Goal: Find specific page/section: Find specific page/section

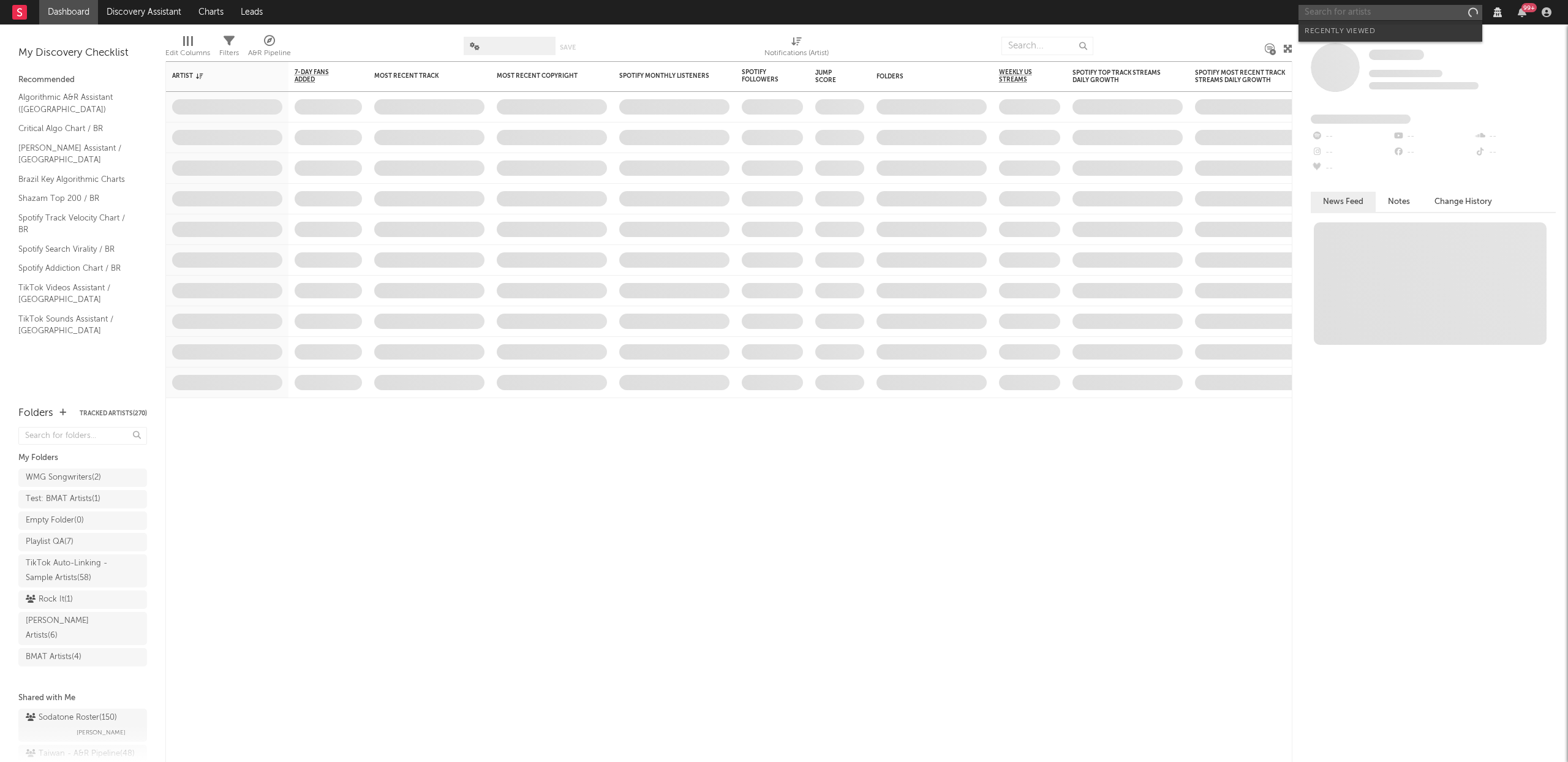
click at [1363, 16] on input "text" at bounding box center [1390, 13] width 184 height 16
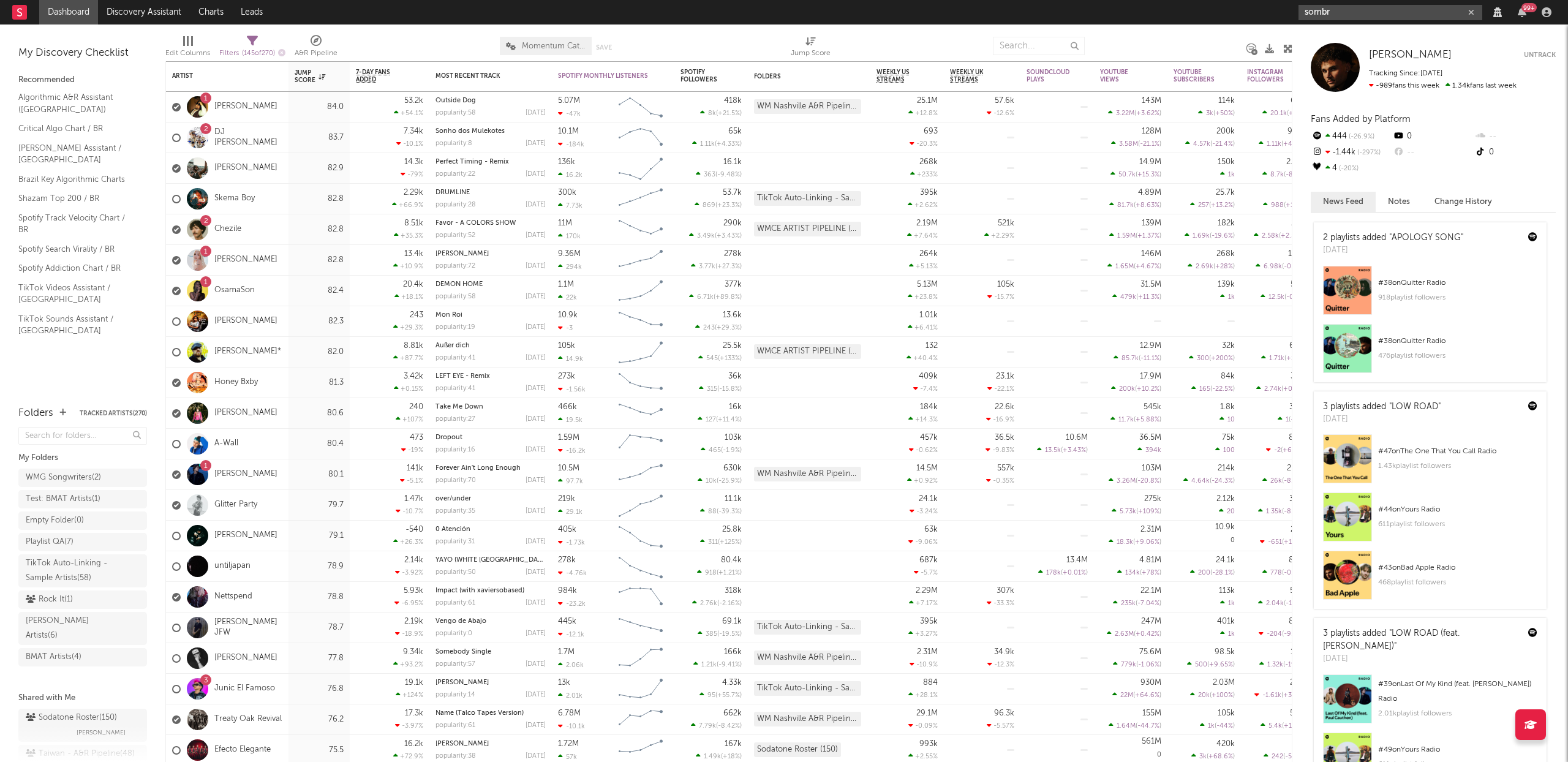
click at [1368, 7] on input "sombr" at bounding box center [1390, 13] width 184 height 16
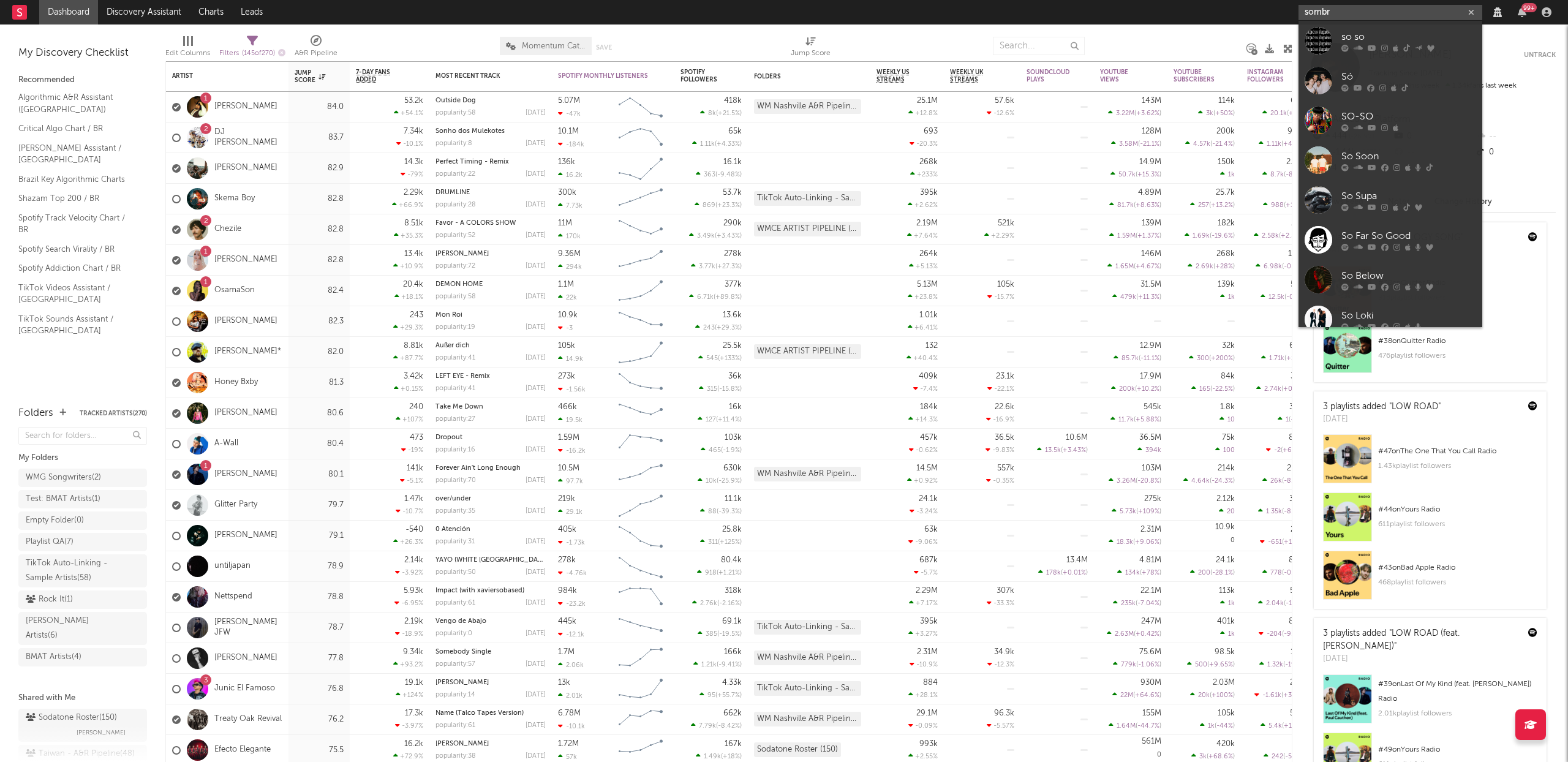
click at [1368, 7] on input "sombr" at bounding box center [1390, 13] width 184 height 16
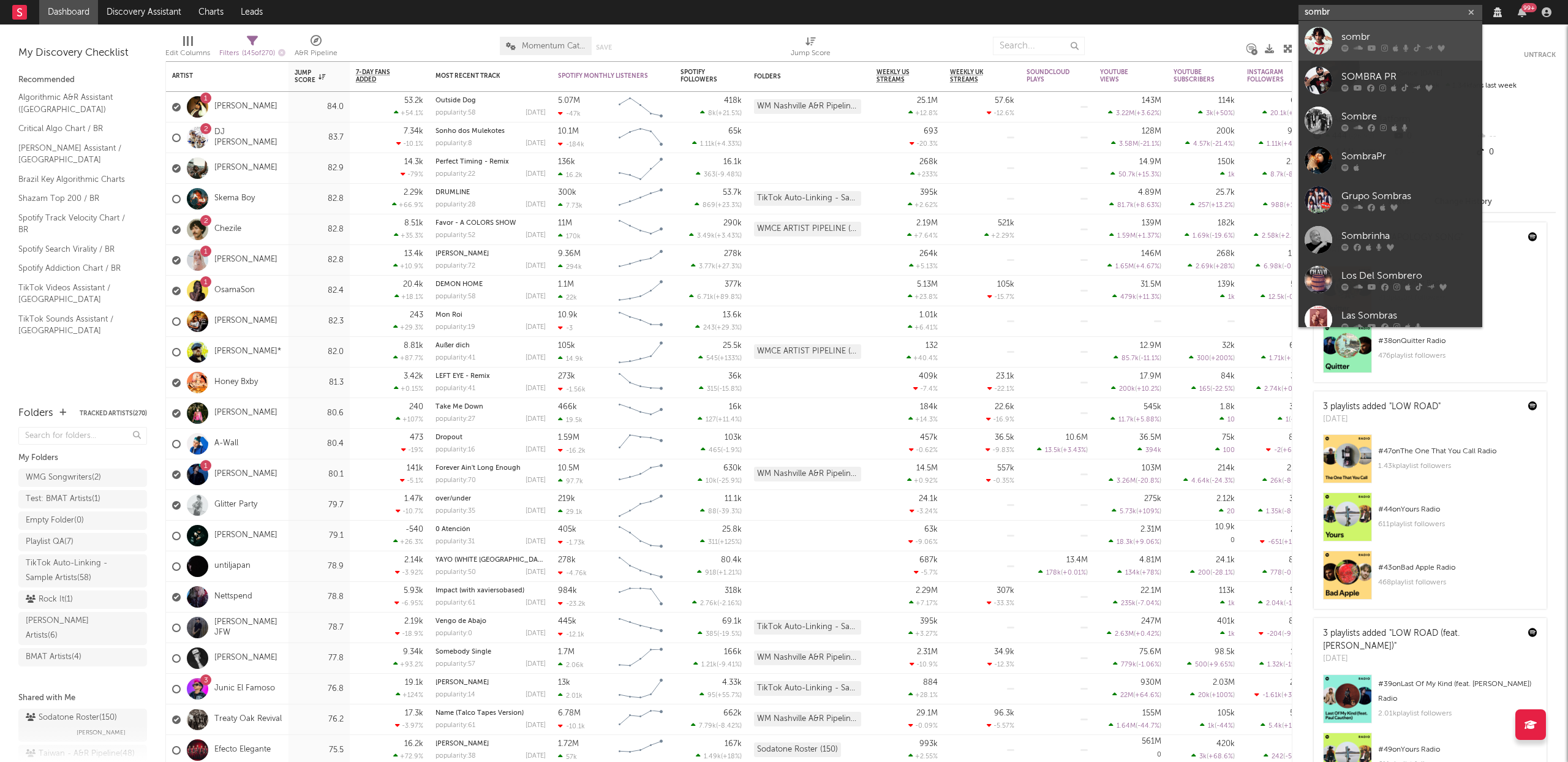
type input "sombr"
click at [1369, 40] on div "sombr" at bounding box center [1408, 37] width 135 height 15
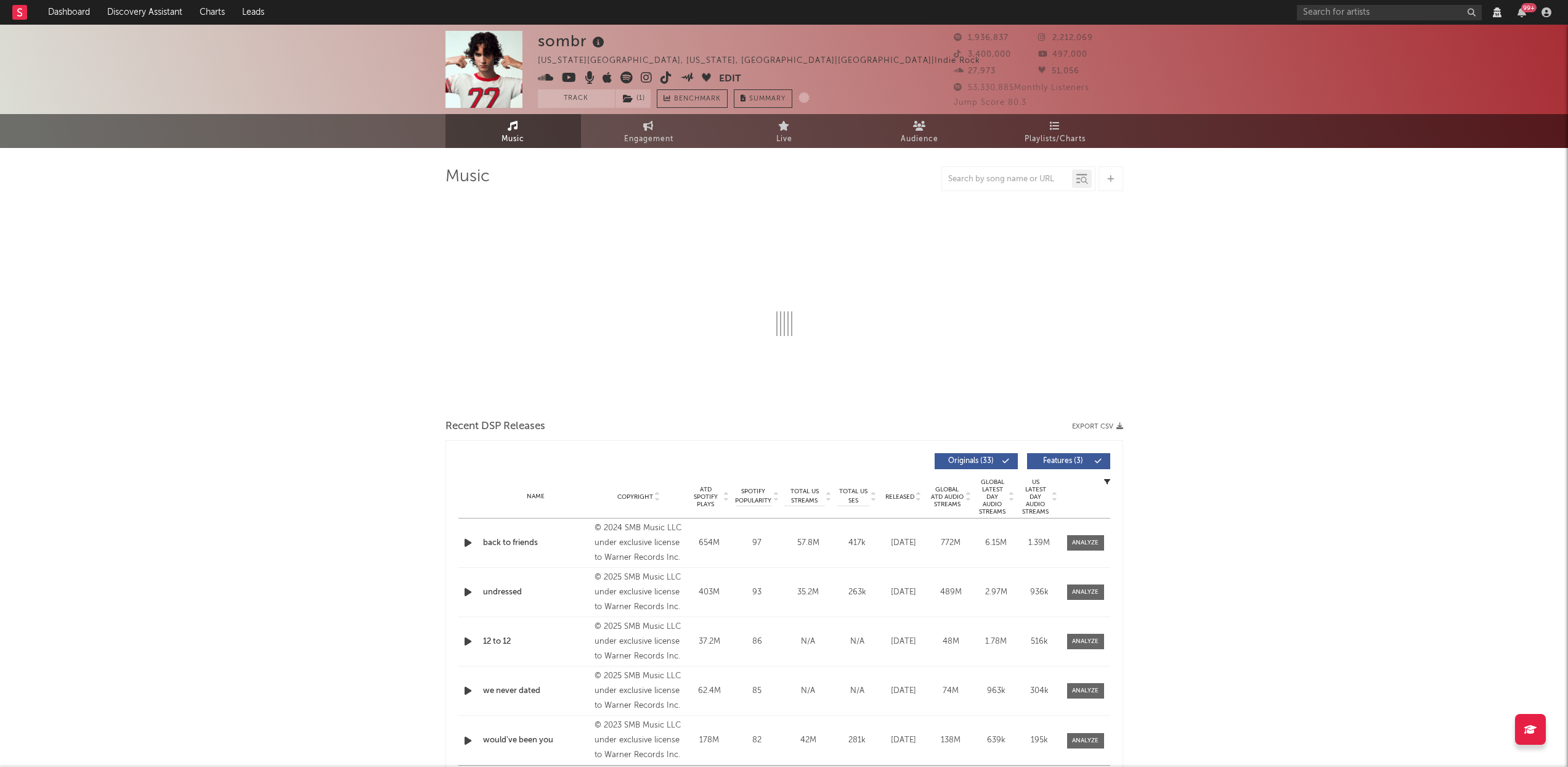
select select "View all"
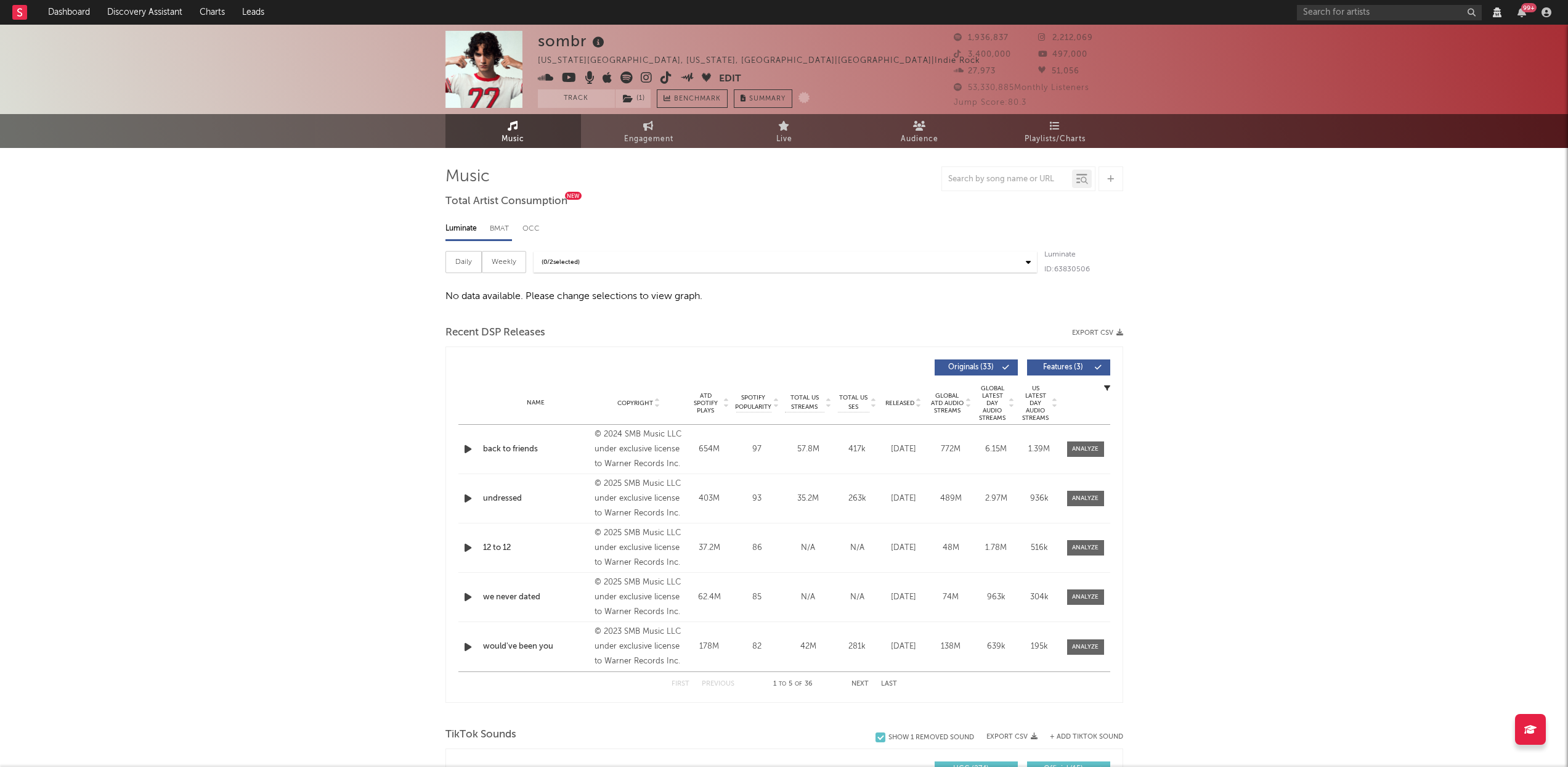
select select "View all"
select select "6m"
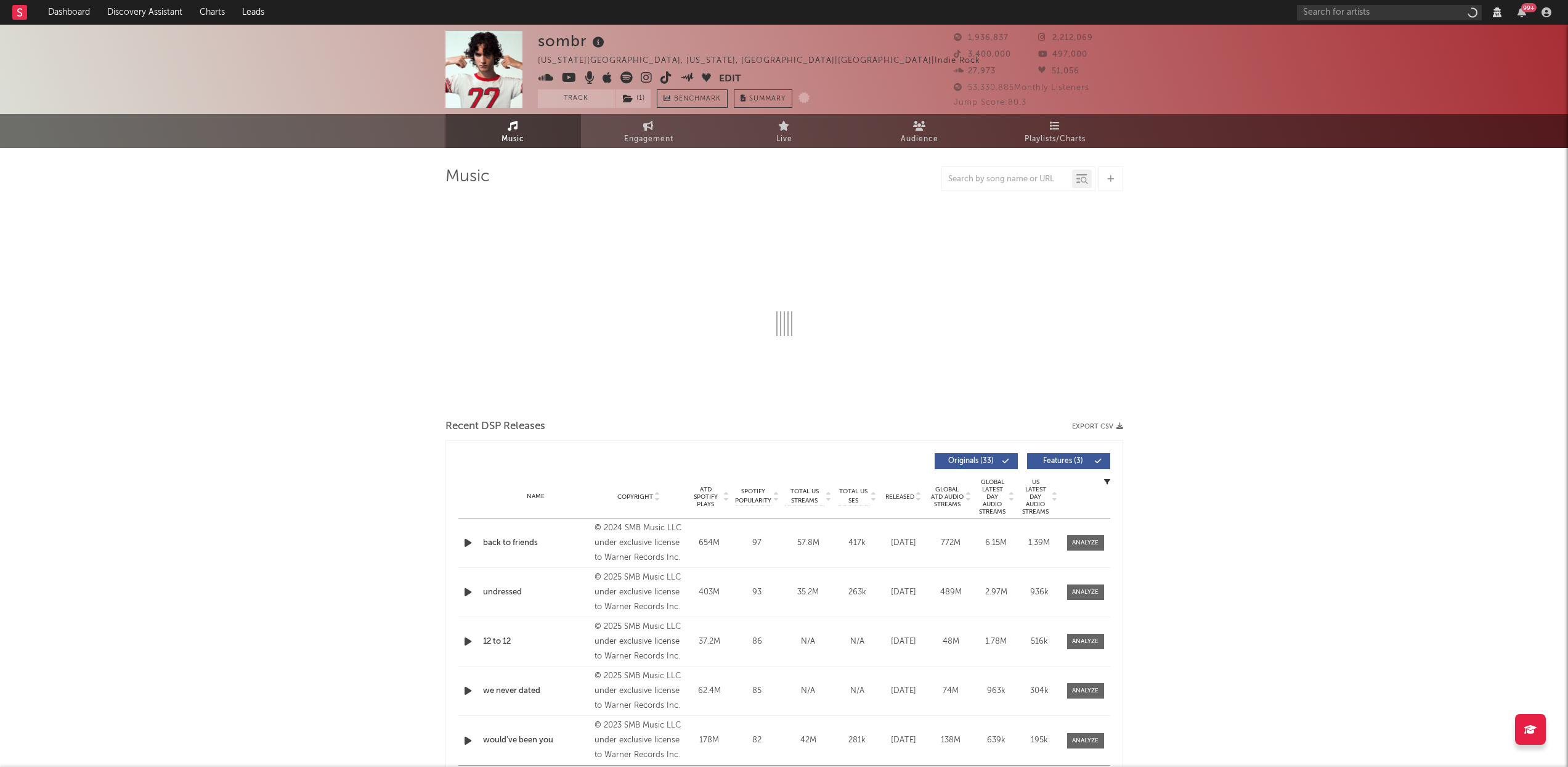
select select "View all"
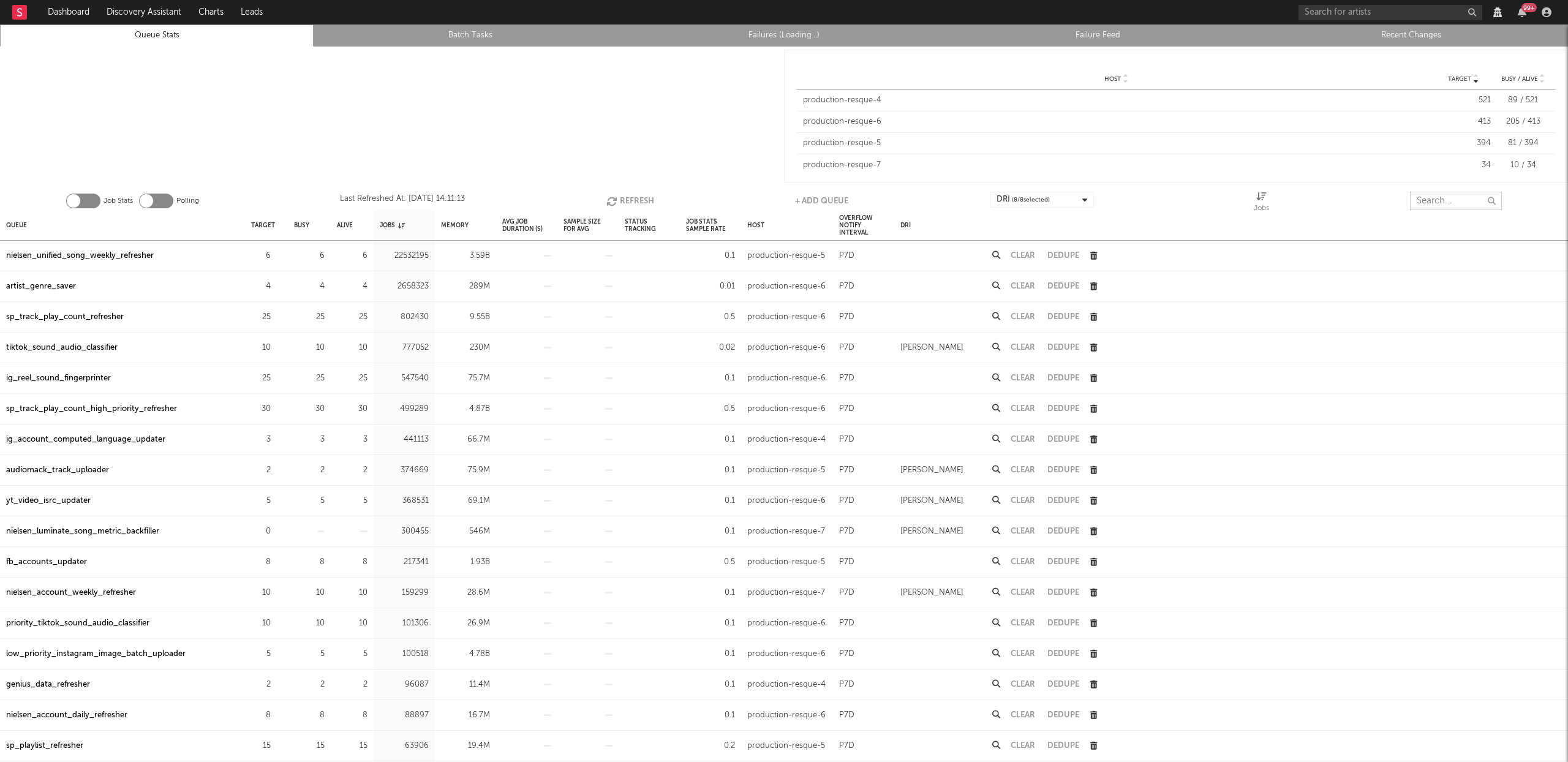
click at [1453, 203] on input "text" at bounding box center [1457, 201] width 92 height 19
click at [640, 203] on button "Refresh" at bounding box center [630, 201] width 48 height 19
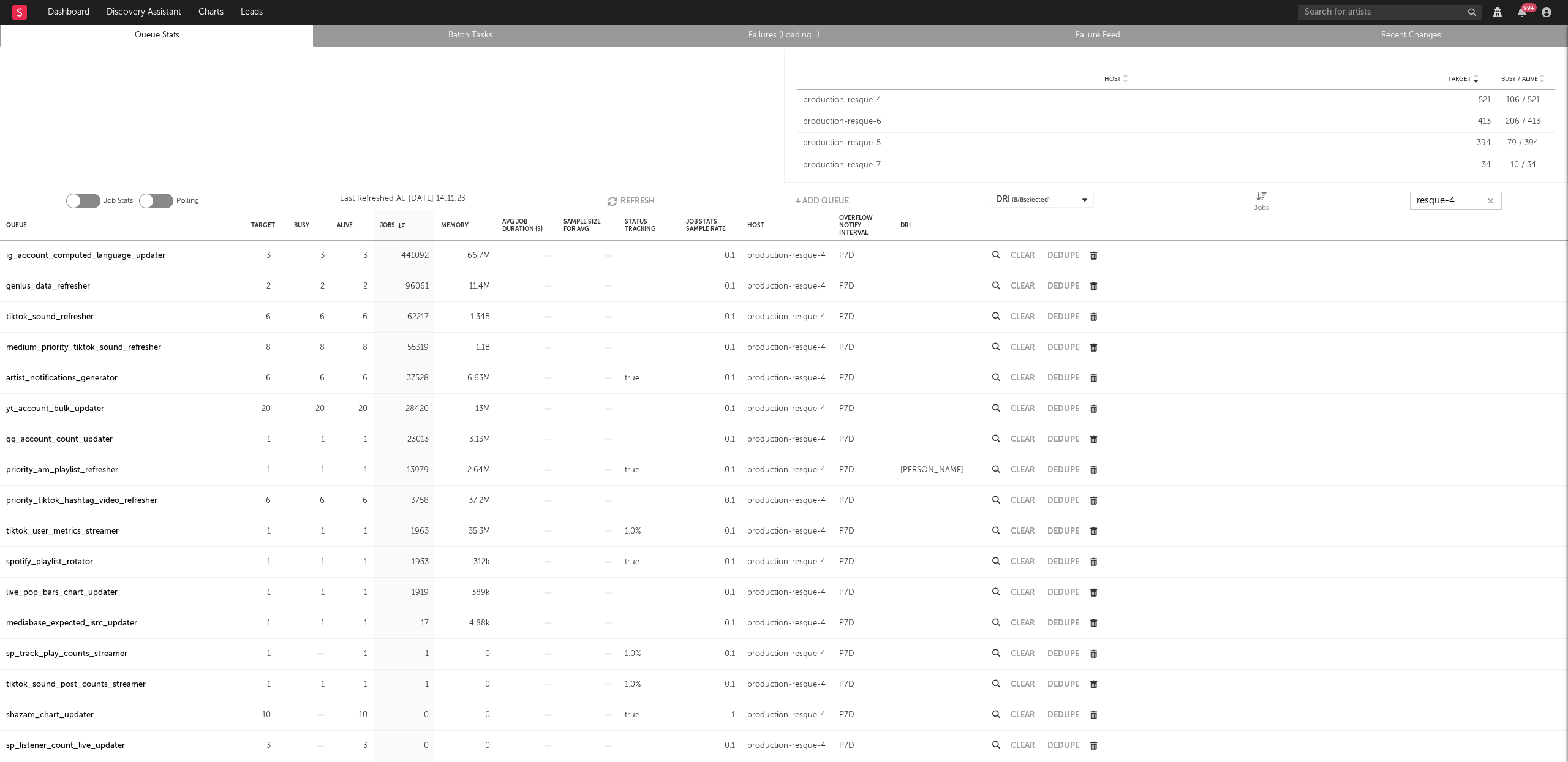
click at [640, 203] on button "Refresh" at bounding box center [631, 201] width 48 height 19
click at [638, 201] on button "Refresh" at bounding box center [631, 201] width 48 height 19
click at [630, 198] on button "Refresh" at bounding box center [631, 201] width 48 height 19
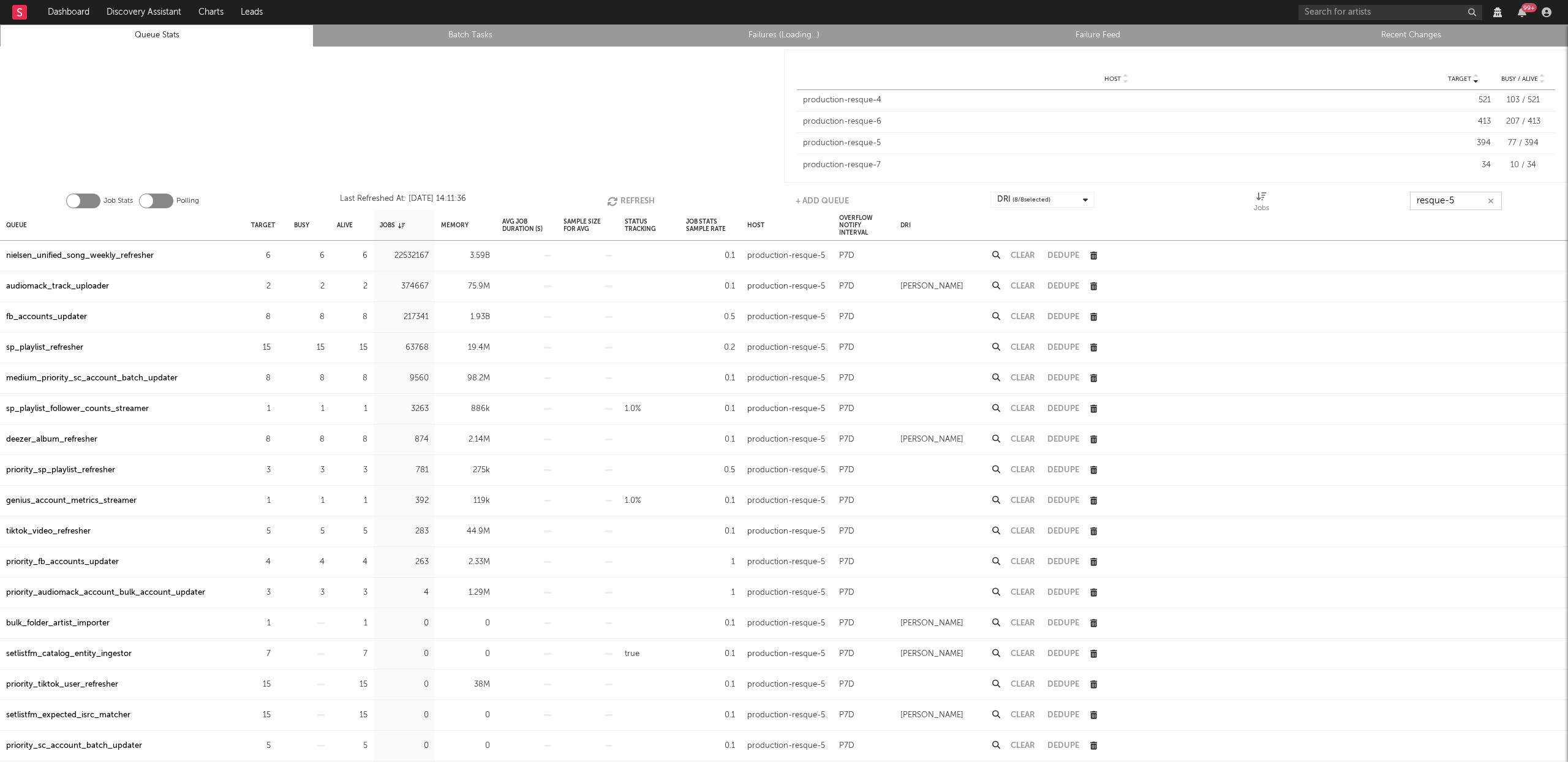
click at [630, 198] on button "Refresh" at bounding box center [631, 201] width 48 height 19
click at [629, 198] on button "Refresh" at bounding box center [631, 201] width 48 height 19
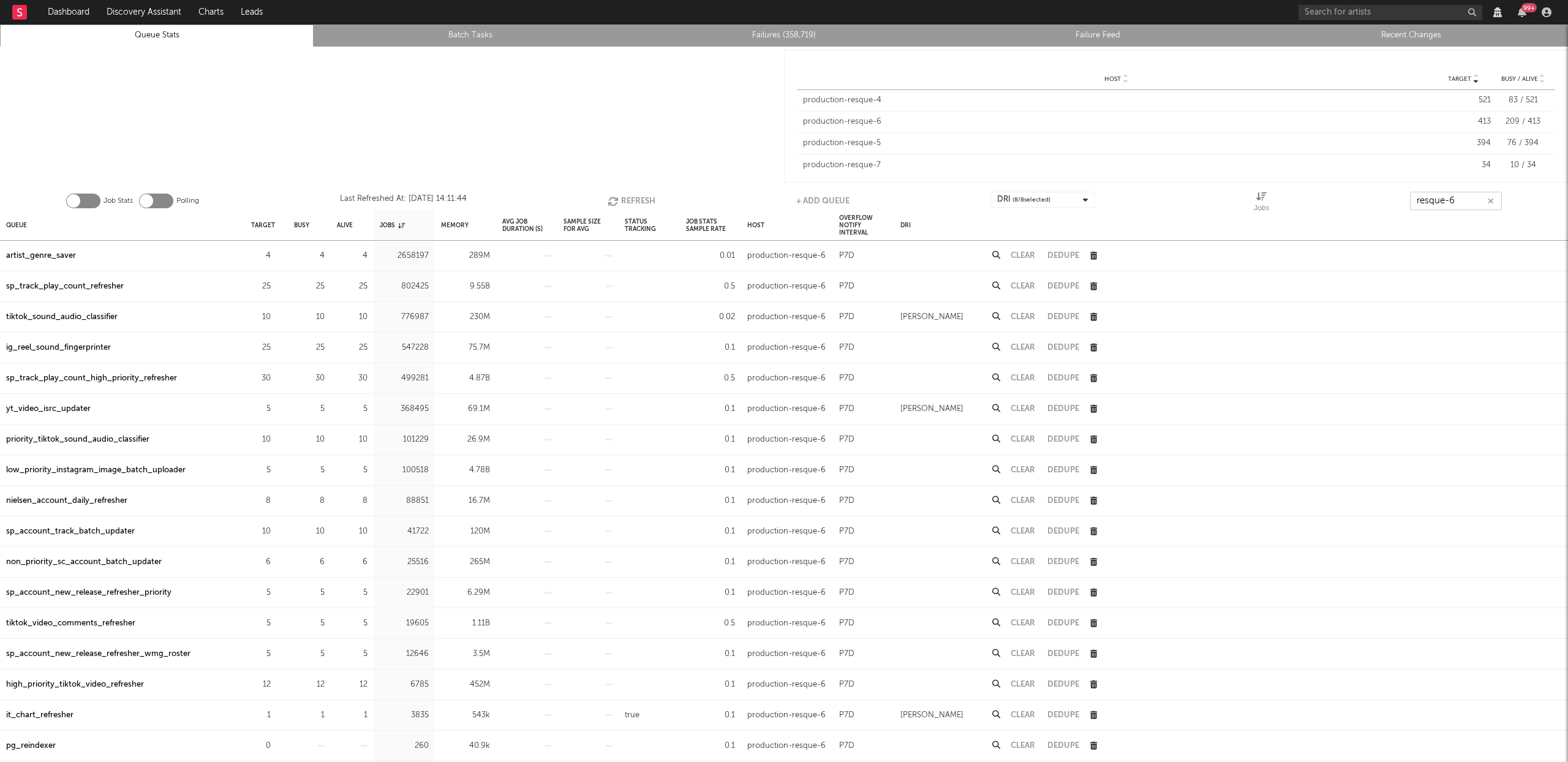
click at [623, 199] on button "Refresh" at bounding box center [632, 201] width 48 height 19
click at [27, 256] on div "artist_genre_saver" at bounding box center [41, 256] width 70 height 15
click at [619, 201] on button "Refresh" at bounding box center [630, 201] width 48 height 19
click at [619, 201] on icon "button" at bounding box center [614, 201] width 13 height 10
click at [1477, 200] on input "resque-6" at bounding box center [1457, 201] width 92 height 19
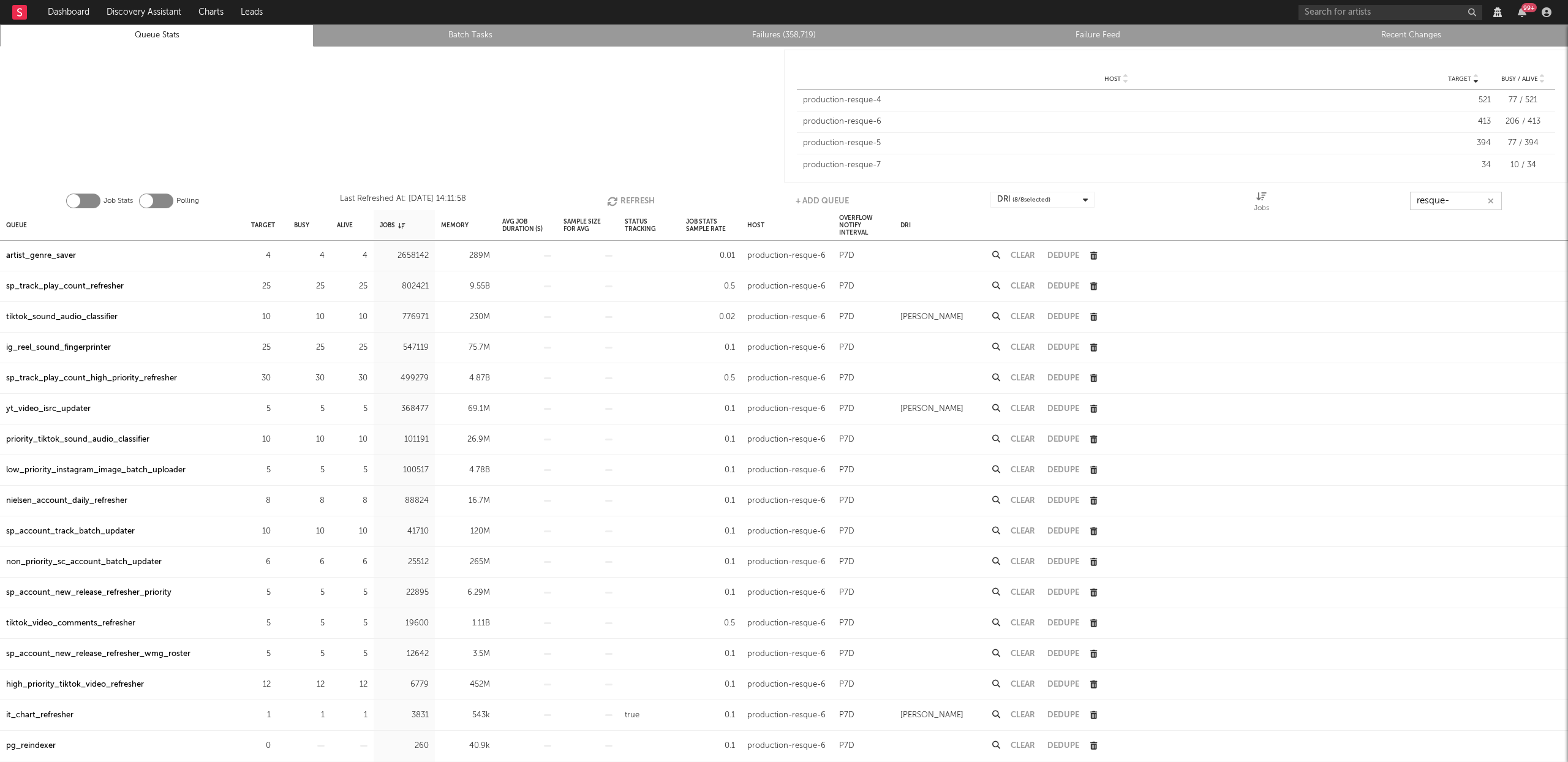
type input "resque-7"
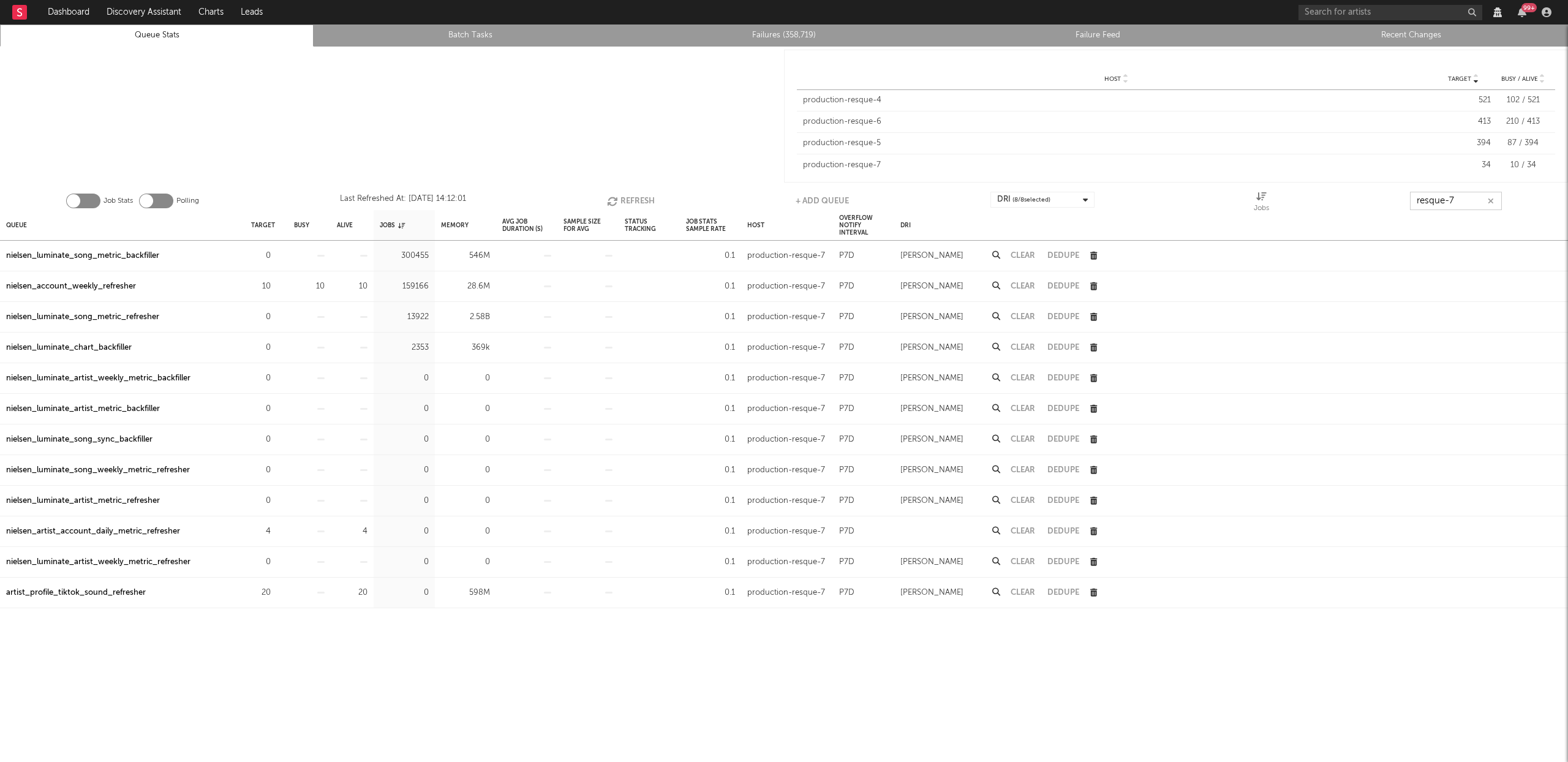
click at [619, 197] on icon "button" at bounding box center [614, 201] width 13 height 10
click at [619, 197] on icon "button" at bounding box center [615, 201] width 13 height 10
click at [619, 197] on icon "button" at bounding box center [614, 201] width 13 height 10
